Goal: Task Accomplishment & Management: Manage account settings

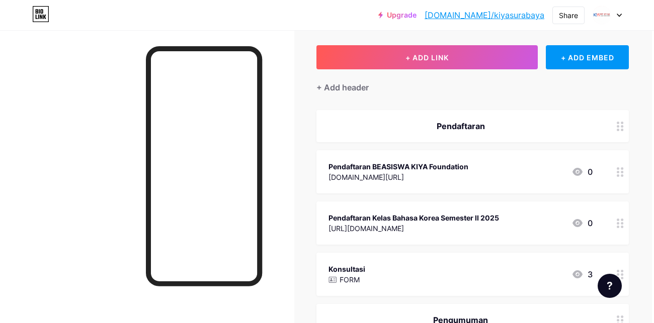
scroll to position [49, 3]
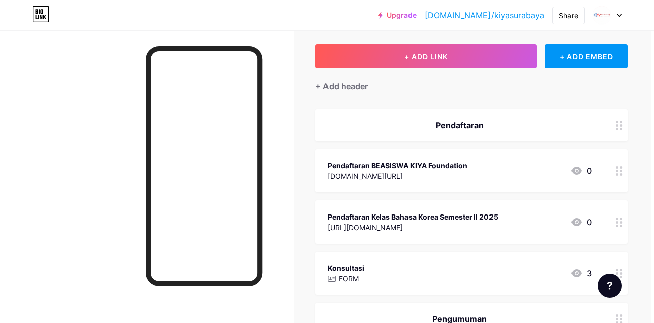
click at [616, 167] on icon at bounding box center [619, 172] width 7 height 10
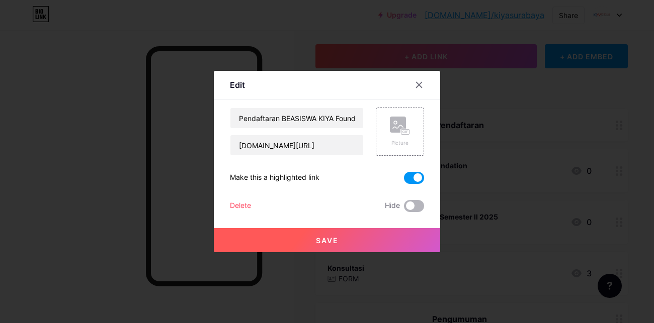
click at [411, 207] on span at bounding box center [414, 206] width 20 height 12
click at [404, 209] on input "checkbox" at bounding box center [404, 209] width 0 height 0
click at [413, 237] on button "Save" at bounding box center [327, 240] width 226 height 24
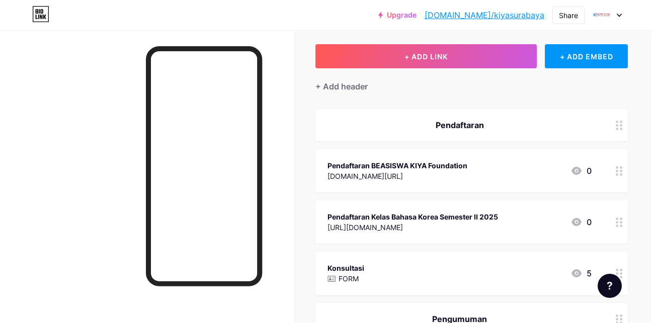
click at [530, 166] on div "Pendaftaran BEASISWA KIYA Foundation [DOMAIN_NAME][URL] 0" at bounding box center [460, 170] width 264 height 23
click at [425, 91] on div at bounding box center [419, 85] width 18 height 18
click at [449, 240] on div "Pendaftaran Kelas Bahasa Korea Semester II 2025 [URL][DOMAIN_NAME] 0" at bounding box center [471, 222] width 312 height 43
click at [411, 179] on span at bounding box center [414, 178] width 20 height 12
click at [404, 181] on input "checkbox" at bounding box center [404, 181] width 0 height 0
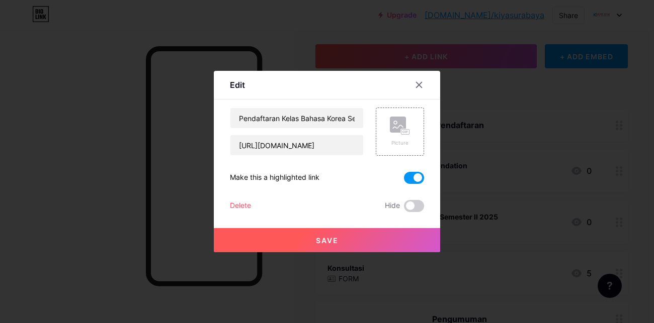
click at [373, 235] on button "Save" at bounding box center [327, 240] width 226 height 24
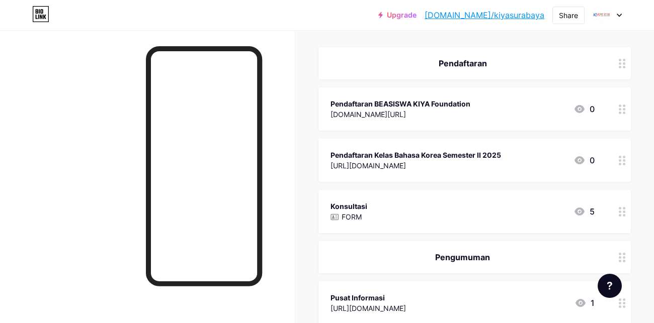
scroll to position [0, 0]
